Goal: Task Accomplishment & Management: Manage account settings

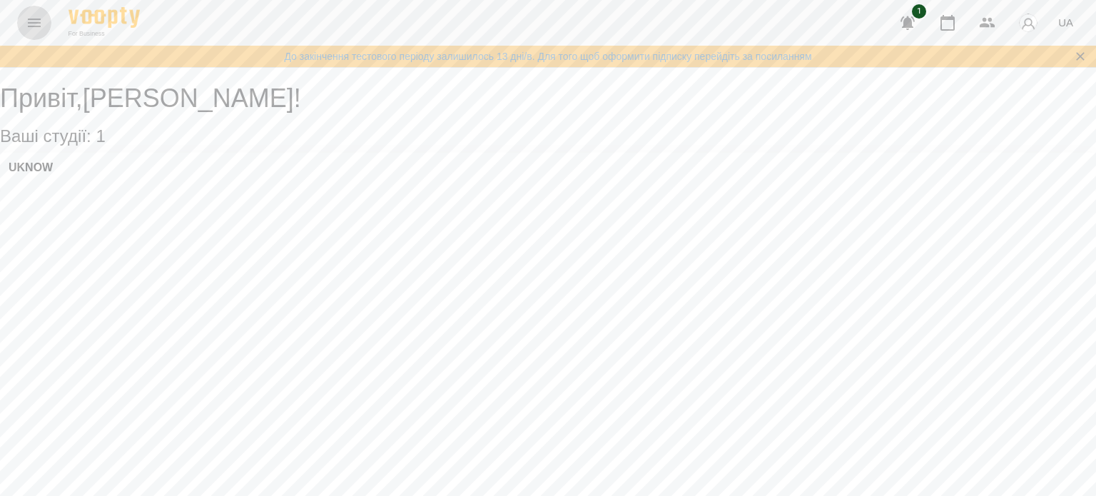
click at [29, 24] on icon "Menu" at bounding box center [34, 22] width 17 height 17
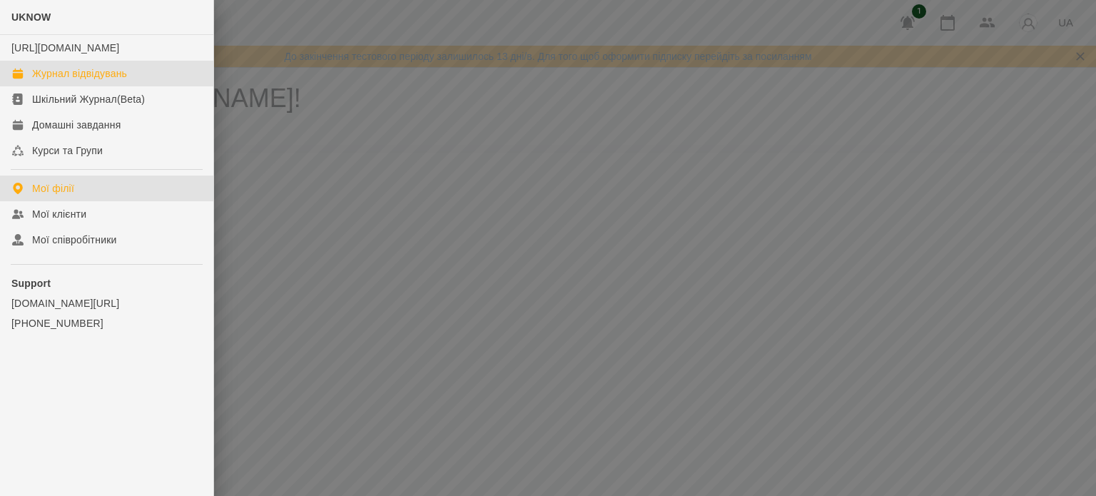
click at [49, 81] on div "Журнал відвідувань" at bounding box center [79, 73] width 95 height 14
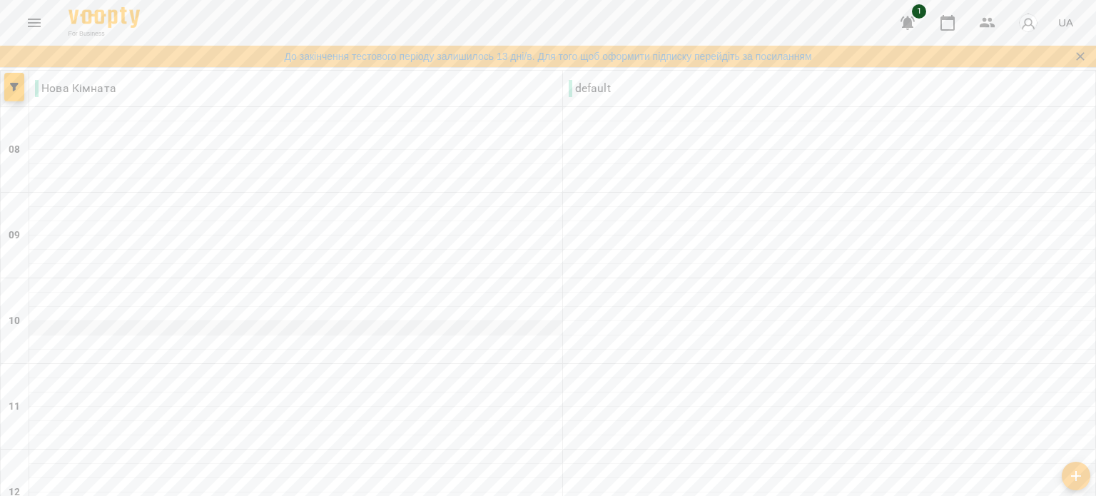
scroll to position [733, 0]
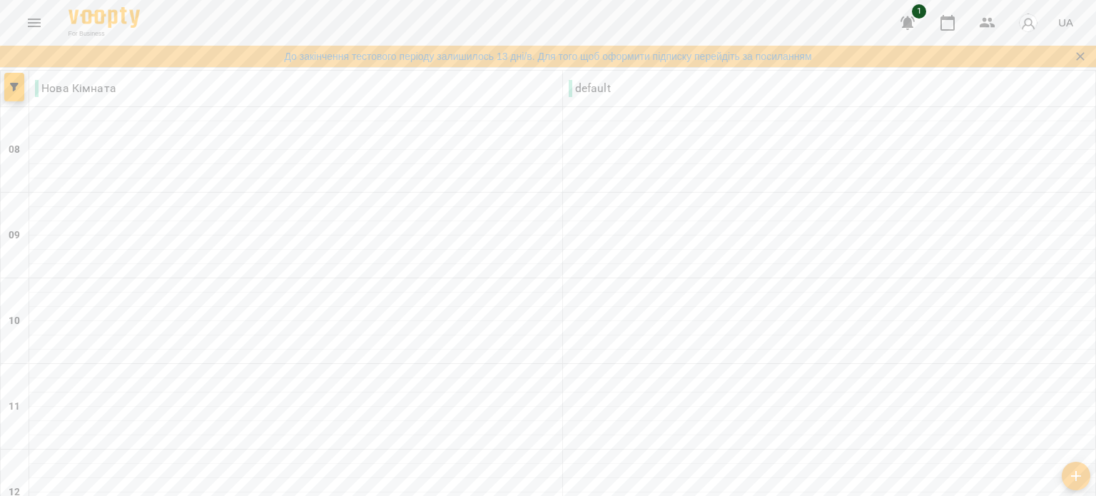
click at [47, 19] on button "Menu" at bounding box center [34, 23] width 34 height 34
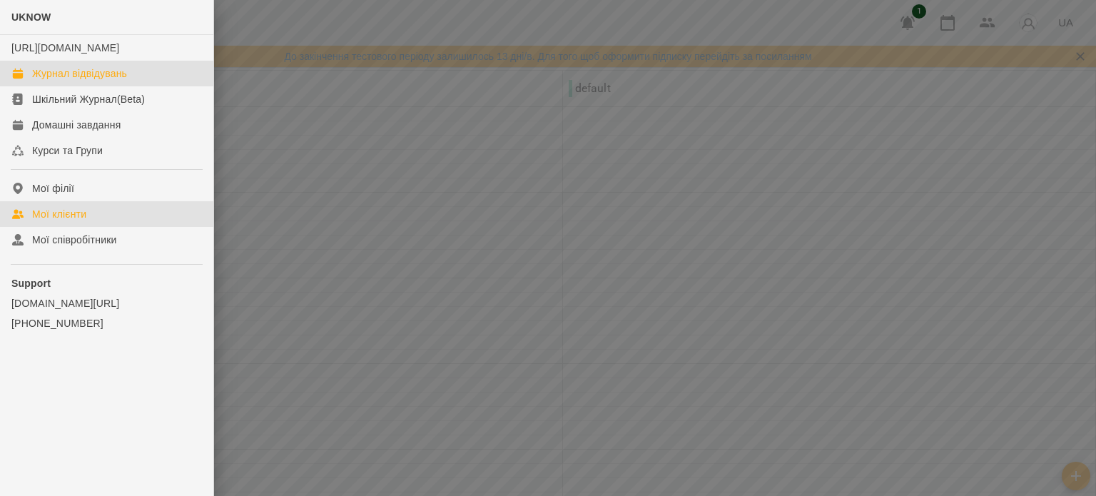
click at [49, 220] on link "Мої клієнти" at bounding box center [106, 214] width 213 height 26
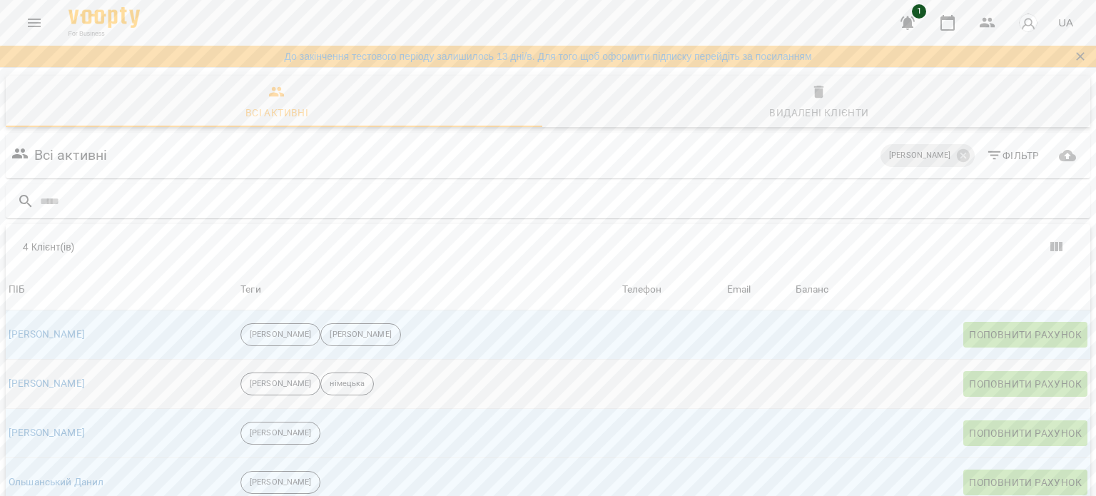
scroll to position [63, 0]
click at [72, 325] on div "[PERSON_NAME]" at bounding box center [47, 335] width 82 height 20
click at [189, 325] on div "[PERSON_NAME]" at bounding box center [122, 335] width 232 height 20
click at [33, 19] on icon "Menu" at bounding box center [34, 23] width 13 height 9
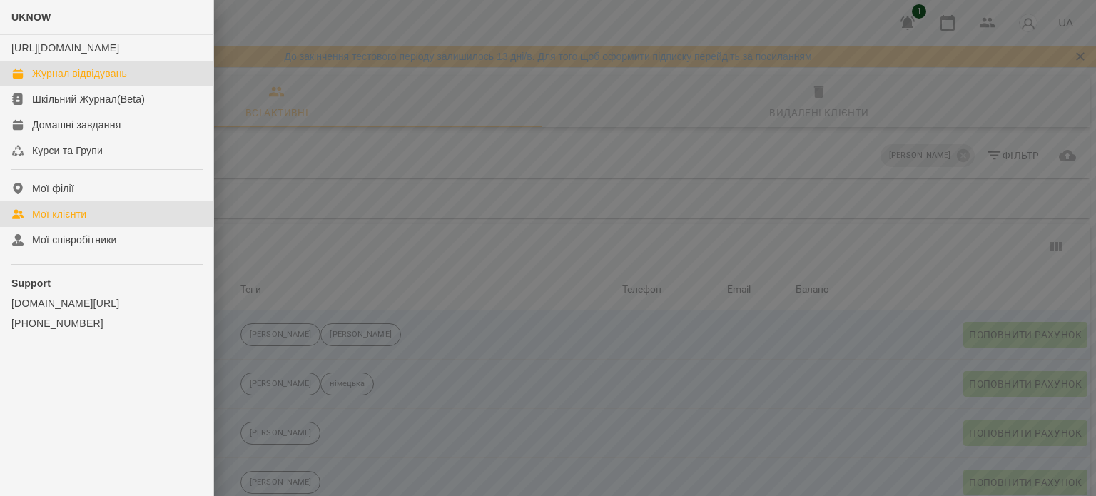
click at [45, 81] on div "Журнал відвідувань" at bounding box center [79, 73] width 95 height 14
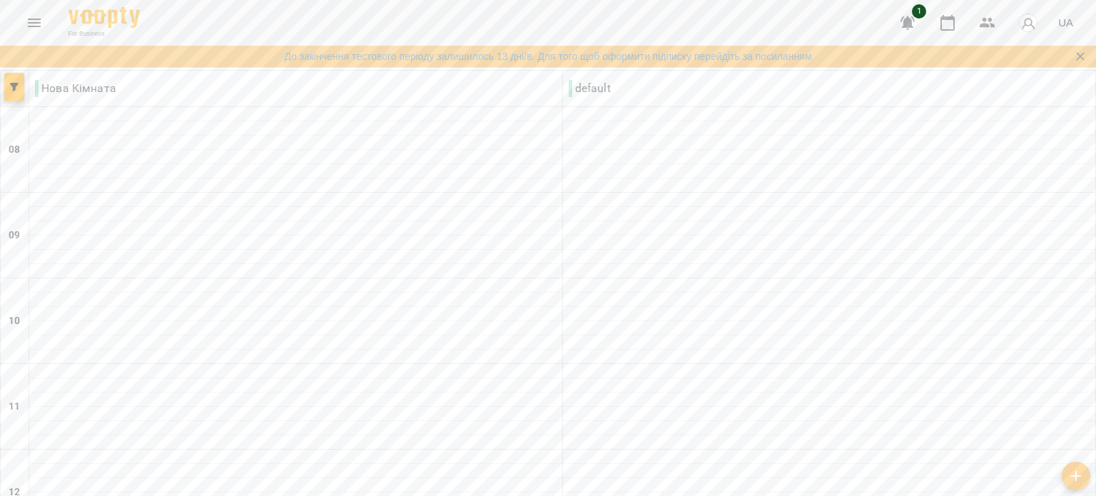
type input "**********"
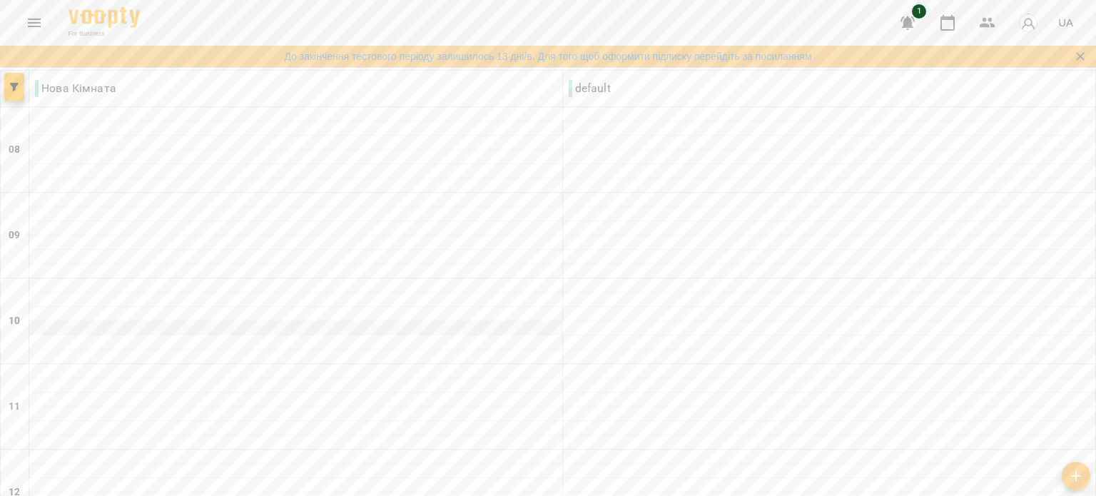
scroll to position [733, 0]
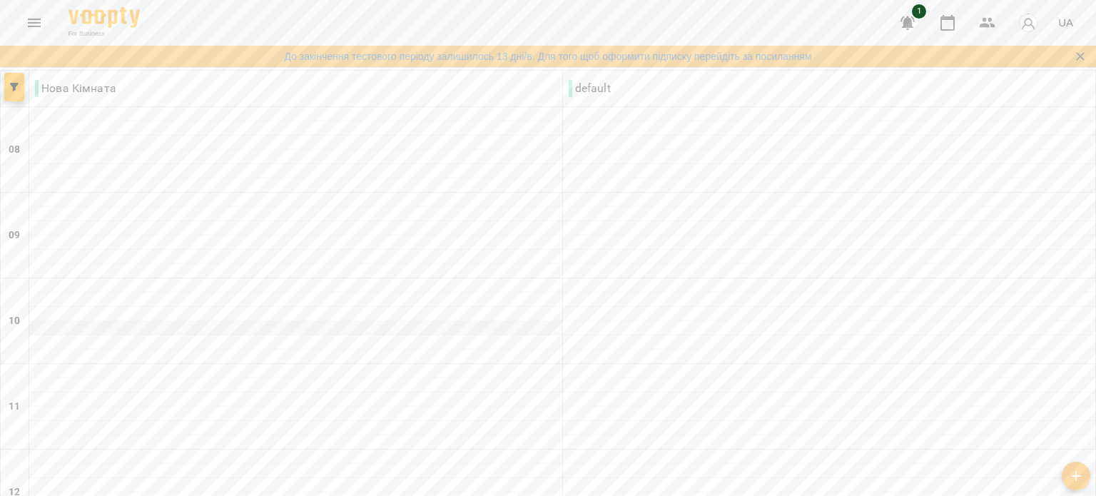
scroll to position [529, 0]
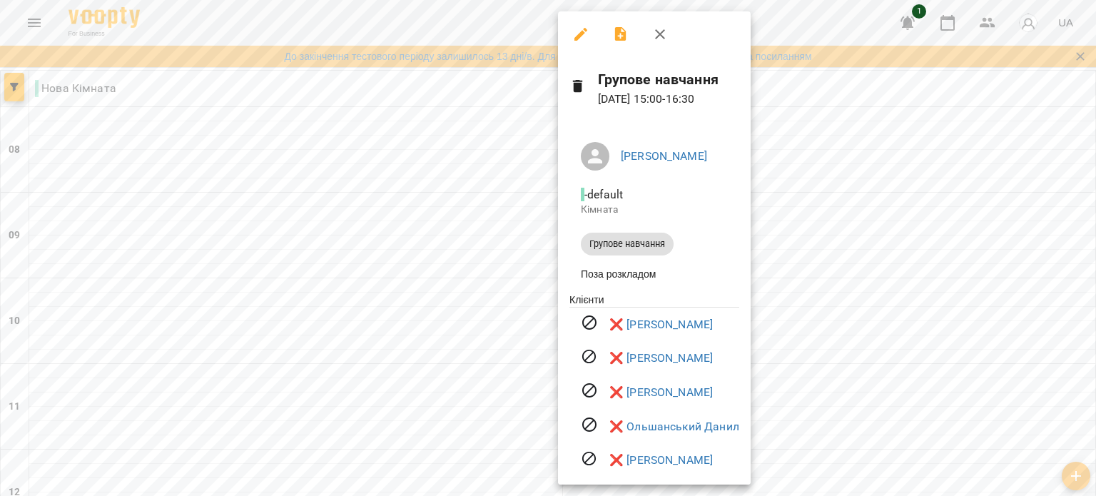
click at [810, 227] on div at bounding box center [548, 248] width 1096 height 496
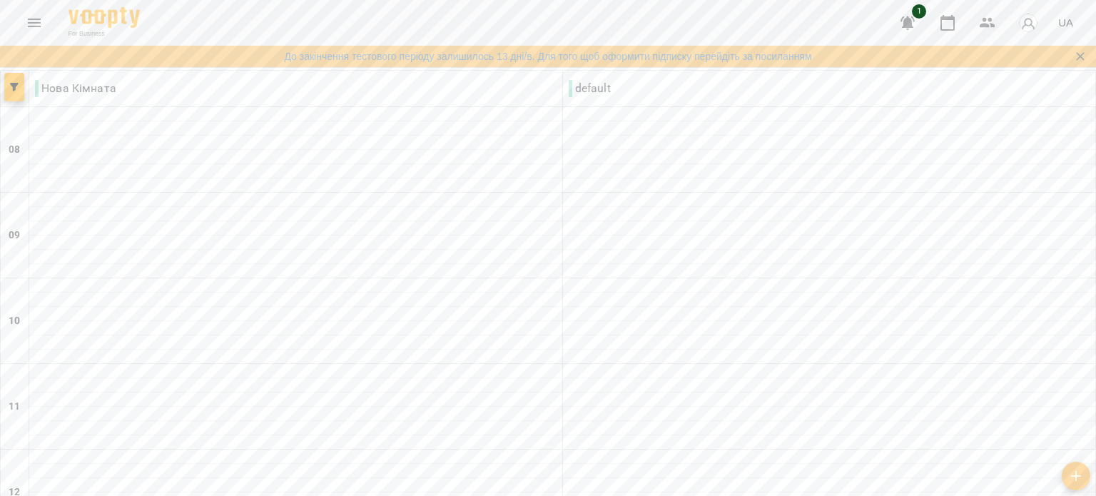
scroll to position [0, 0]
click at [17, 88] on icon "button" at bounding box center [14, 87] width 9 height 9
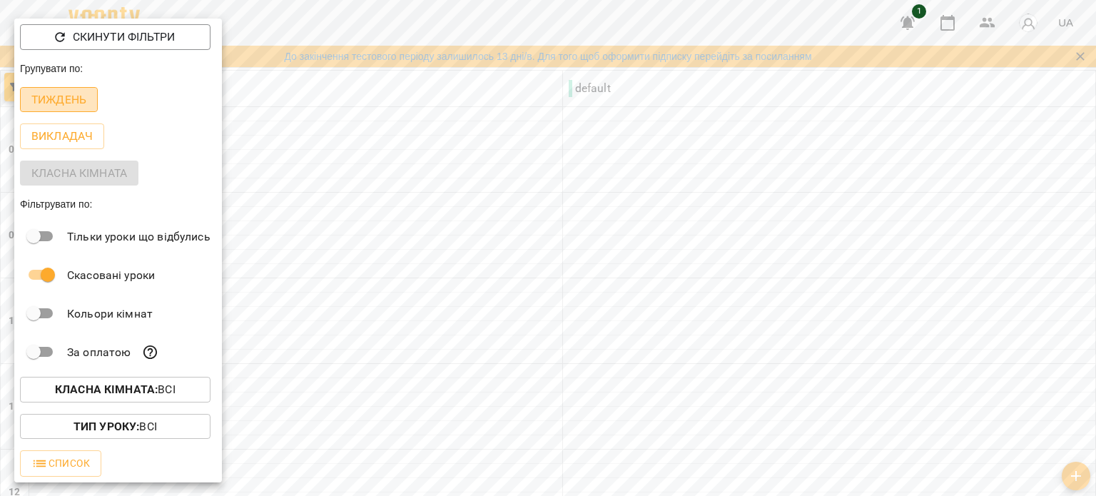
click at [46, 101] on p "Тиждень" at bounding box center [58, 99] width 55 height 17
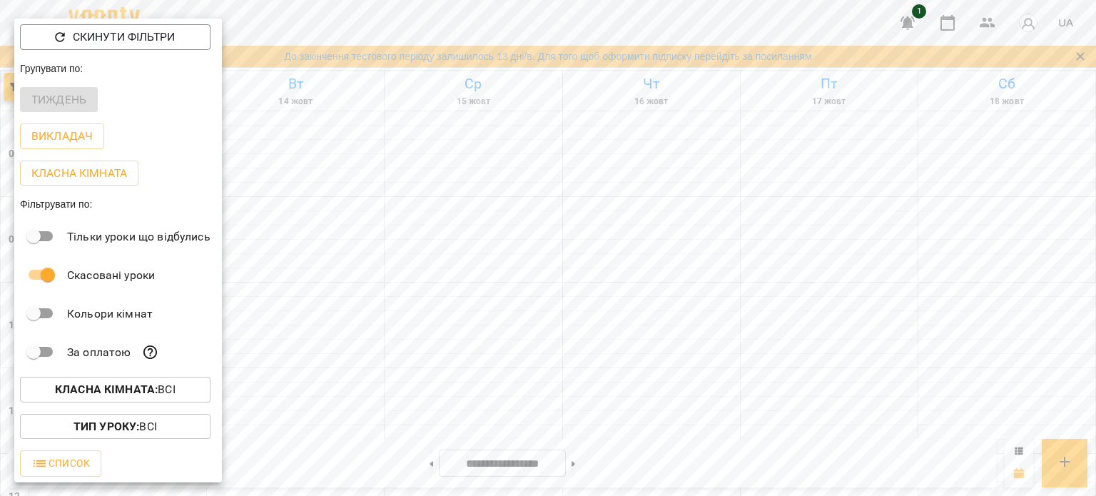
click at [494, 288] on div at bounding box center [548, 248] width 1096 height 496
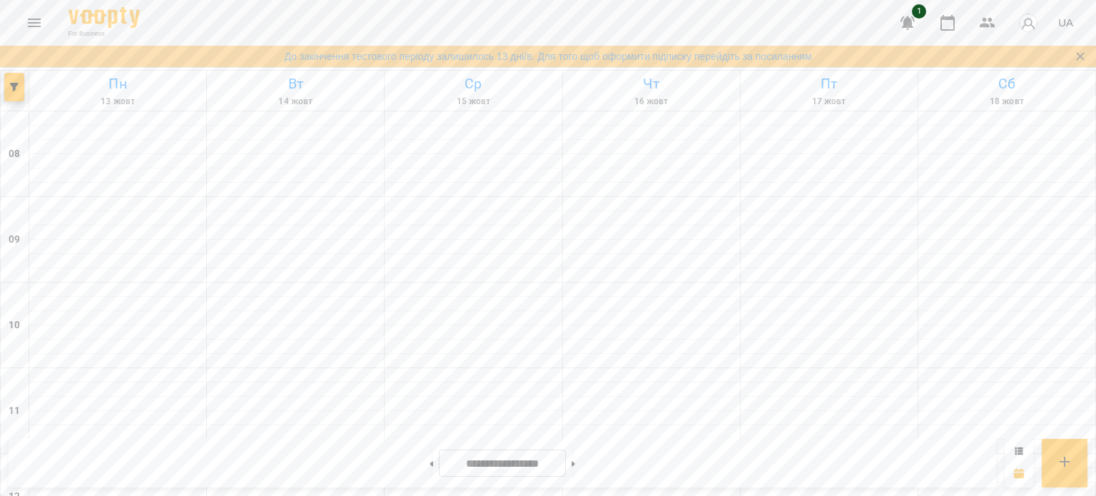
scroll to position [591, 0]
